Goal: Navigation & Orientation: Find specific page/section

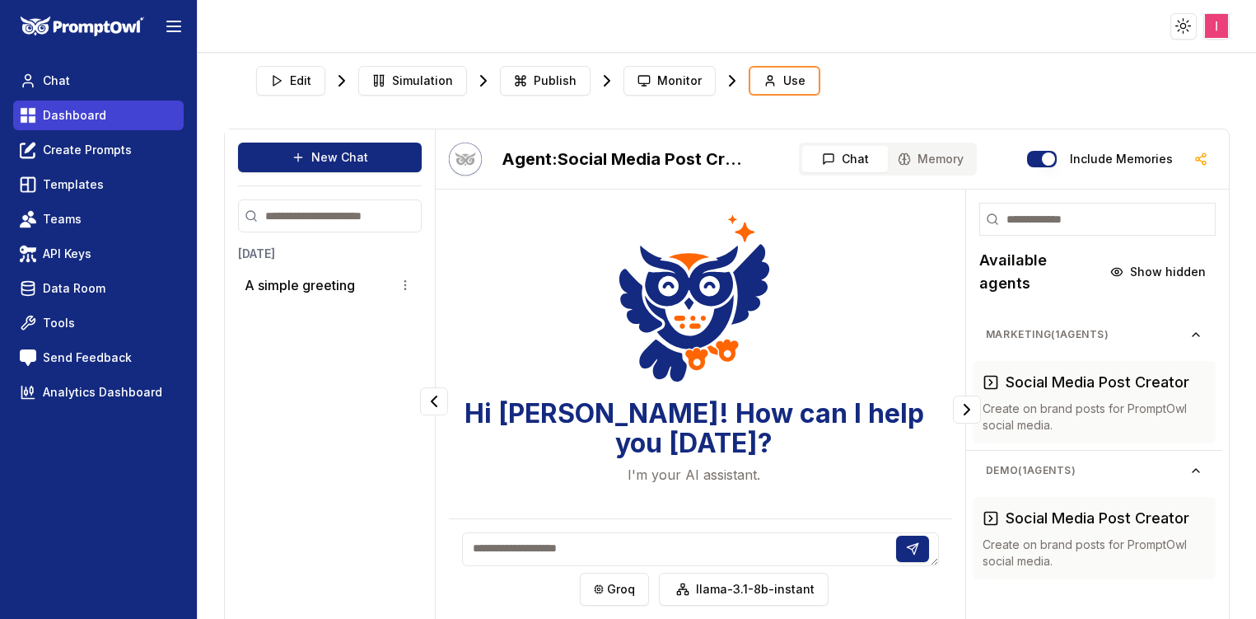
click at [97, 127] on link "Dashboard" at bounding box center [98, 116] width 171 height 30
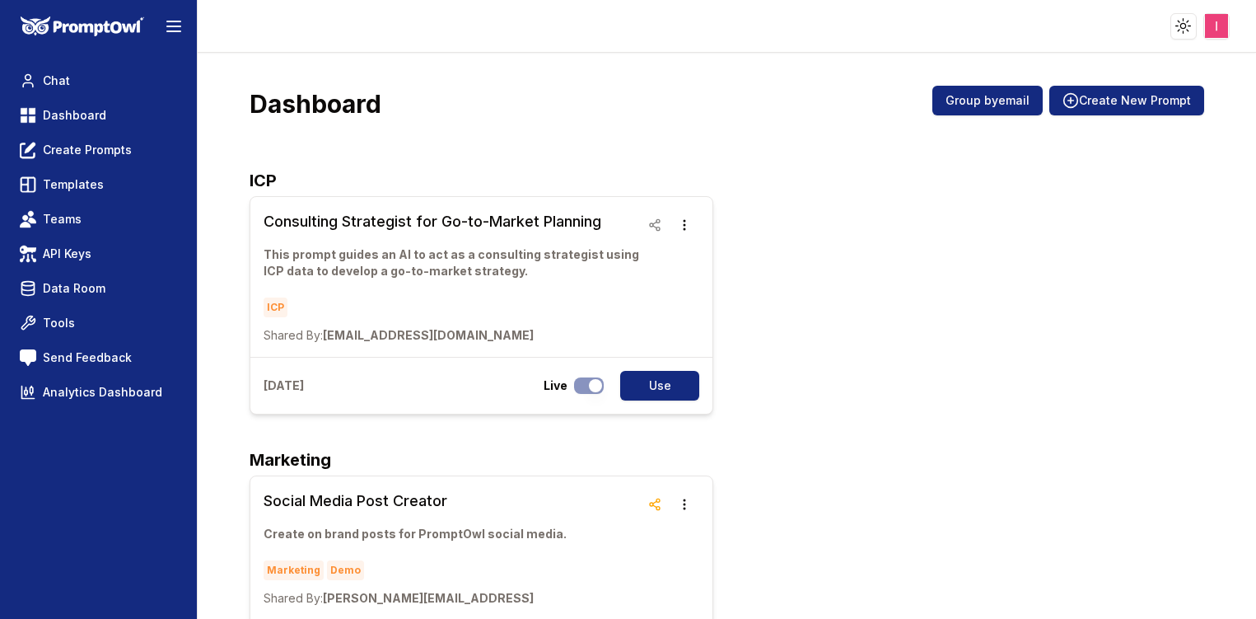
click at [50, 98] on nav "Chat Dashboard Create Prompts Templates Teams API Keys Data Room Tools Send Fee…" at bounding box center [98, 236] width 171 height 341
click at [50, 81] on span "Chat" at bounding box center [56, 81] width 27 height 16
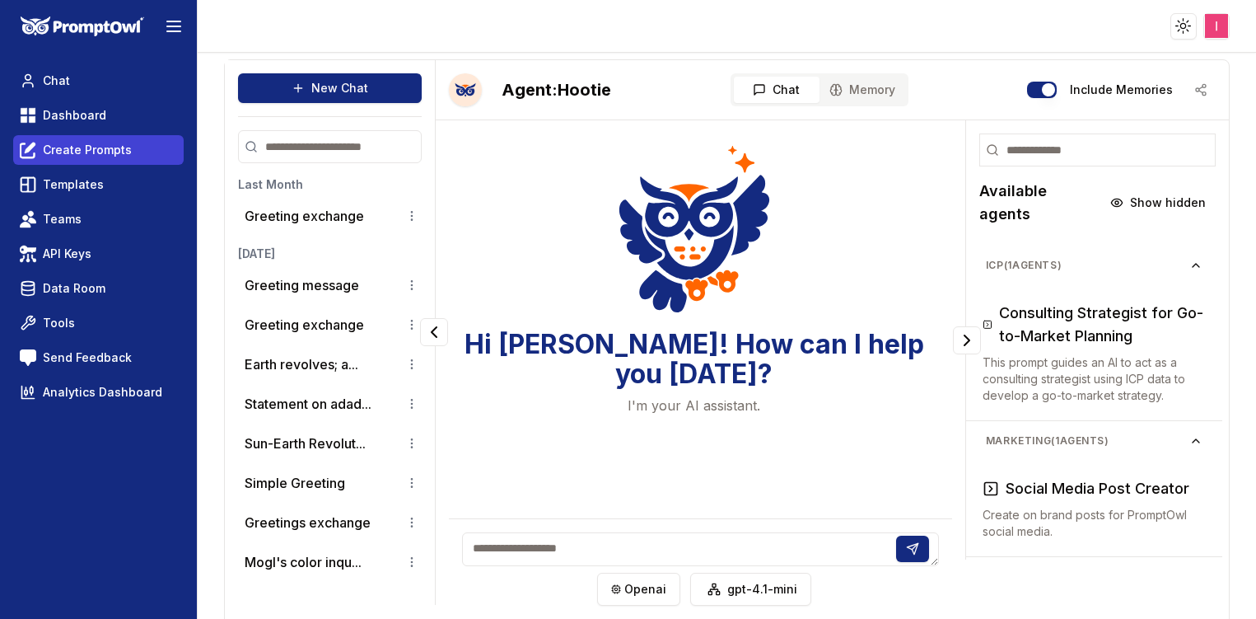
click at [110, 155] on span "Create Prompts" at bounding box center [87, 150] width 89 height 16
